Goal: Task Accomplishment & Management: Manage account settings

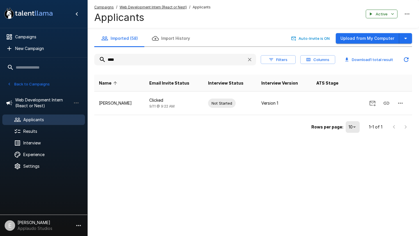
click at [248, 58] on icon "button" at bounding box center [249, 59] width 3 height 3
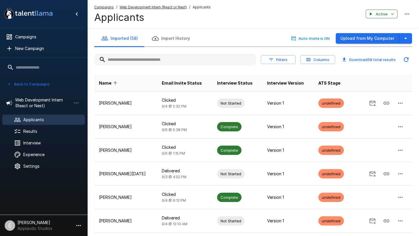
click at [222, 60] on input "text" at bounding box center [175, 59] width 162 height 10
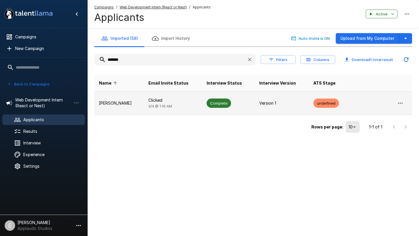
type input "*******"
click at [130, 104] on p "[PERSON_NAME]" at bounding box center [119, 103] width 40 height 6
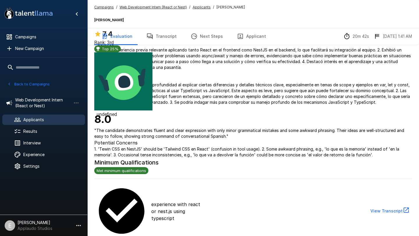
click at [167, 37] on button "Transcript" at bounding box center [161, 36] width 44 height 16
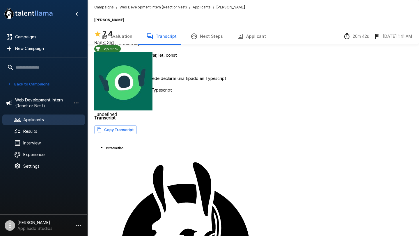
scroll to position [33, 0]
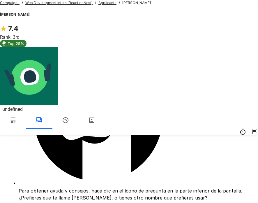
scroll to position [1056, 0]
